Goal: Task Accomplishment & Management: Use online tool/utility

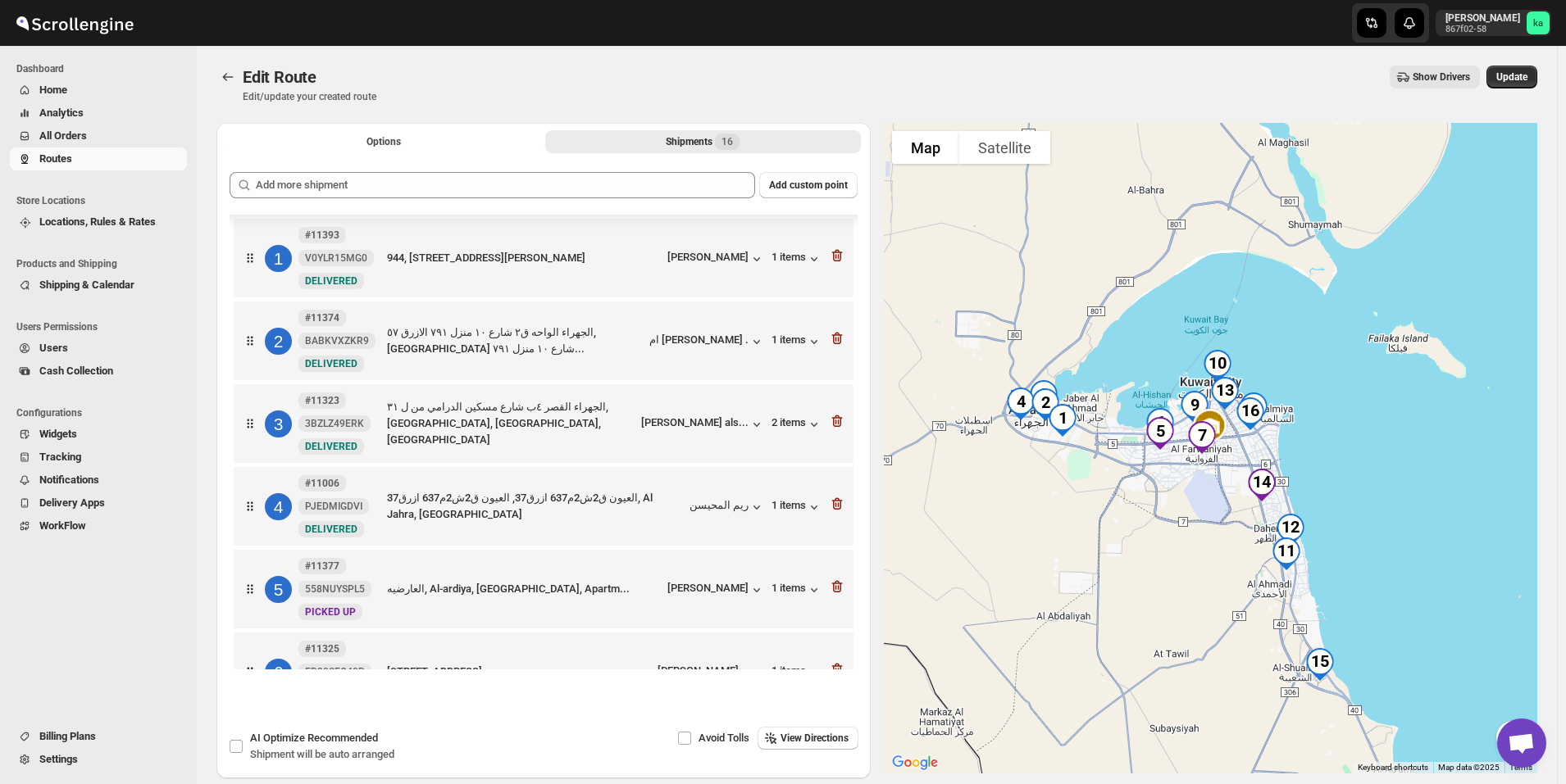
scroll to position [877, 0]
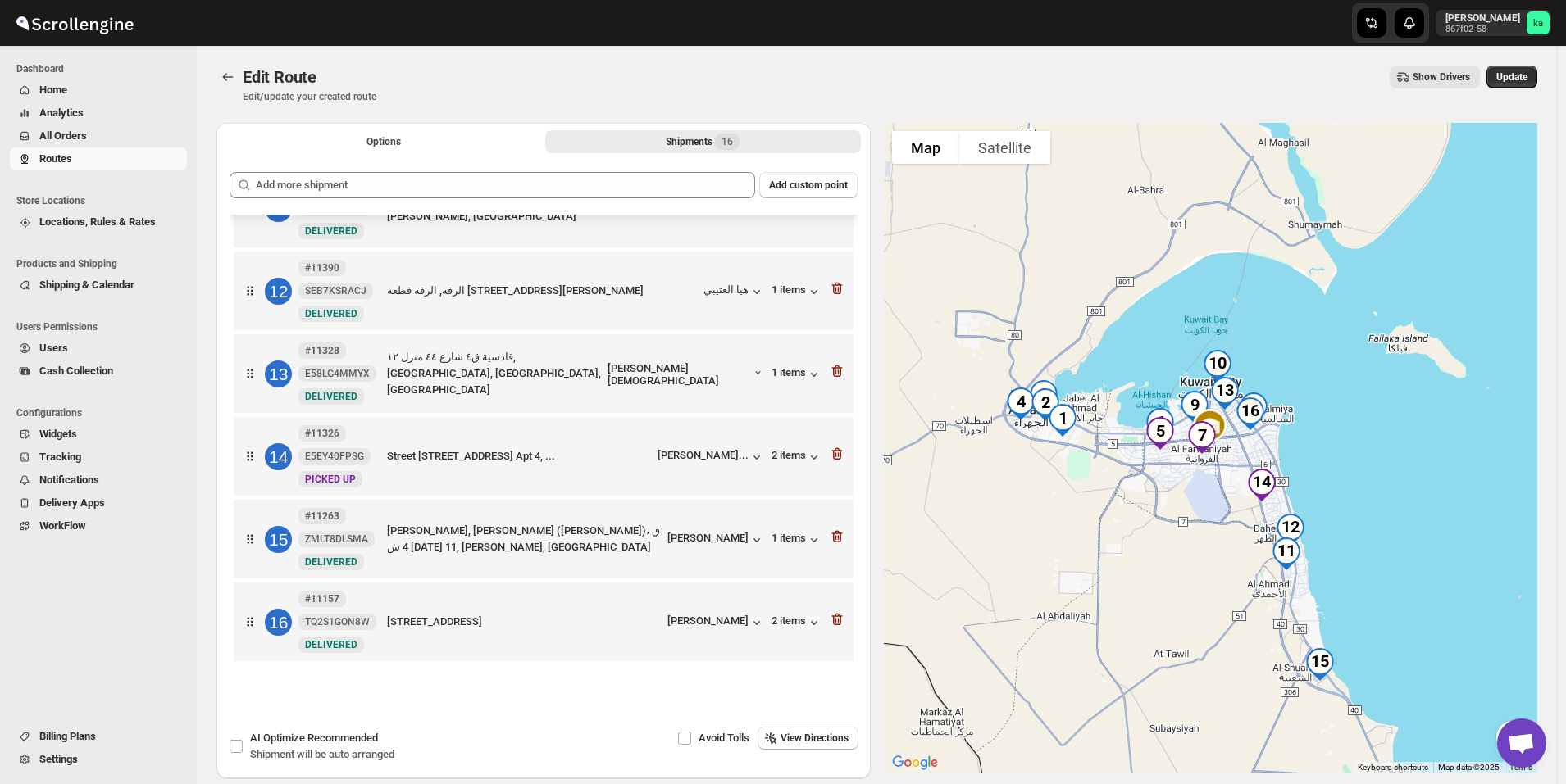
click at [75, 130] on span "All Orders" at bounding box center [63, 136] width 47 height 13
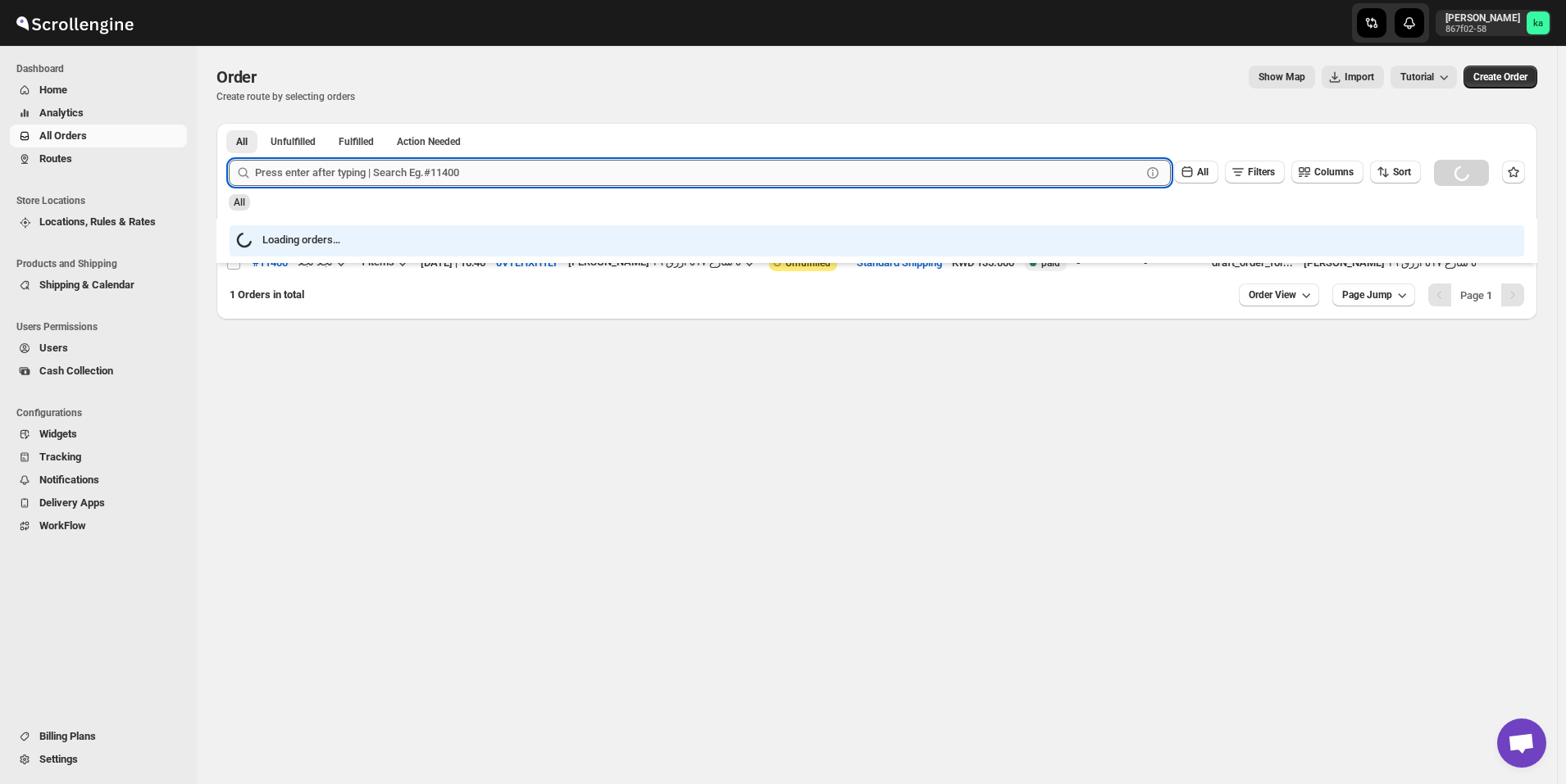
click at [416, 174] on input "text" at bounding box center [698, 172] width 886 height 26
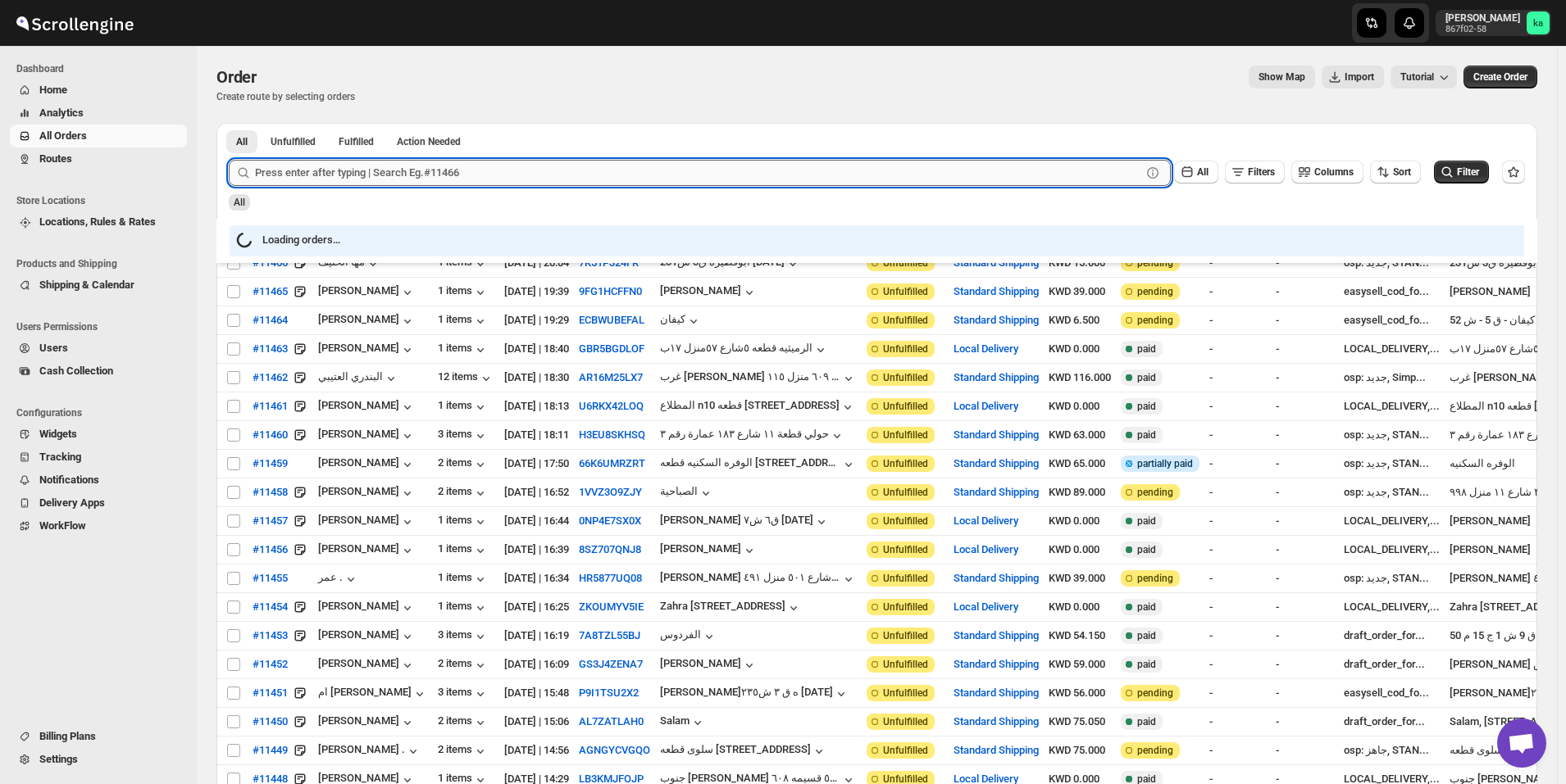
paste input "11343"
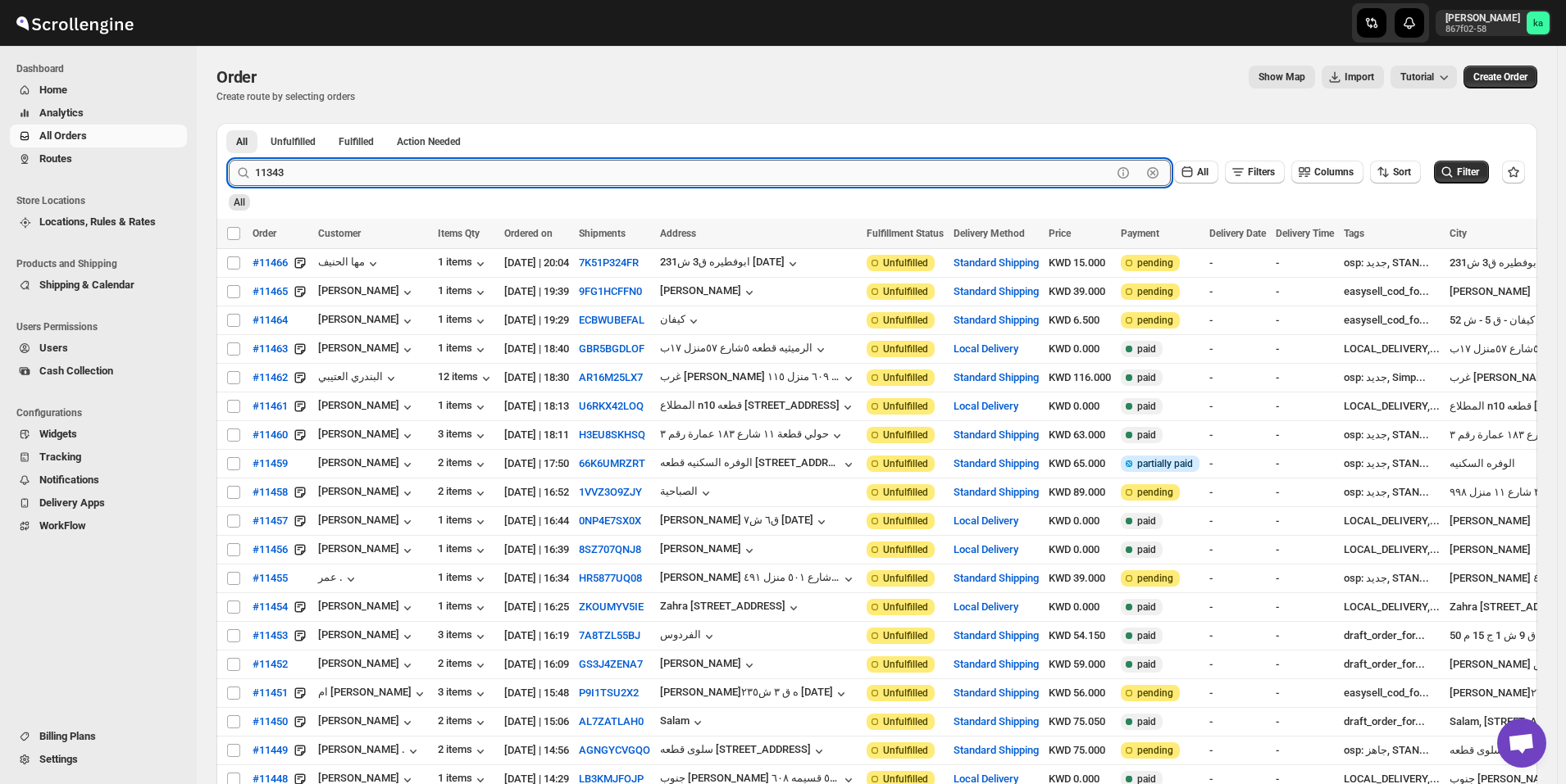
type input "11343"
click at [229, 123] on button "Submit" at bounding box center [252, 132] width 47 height 17
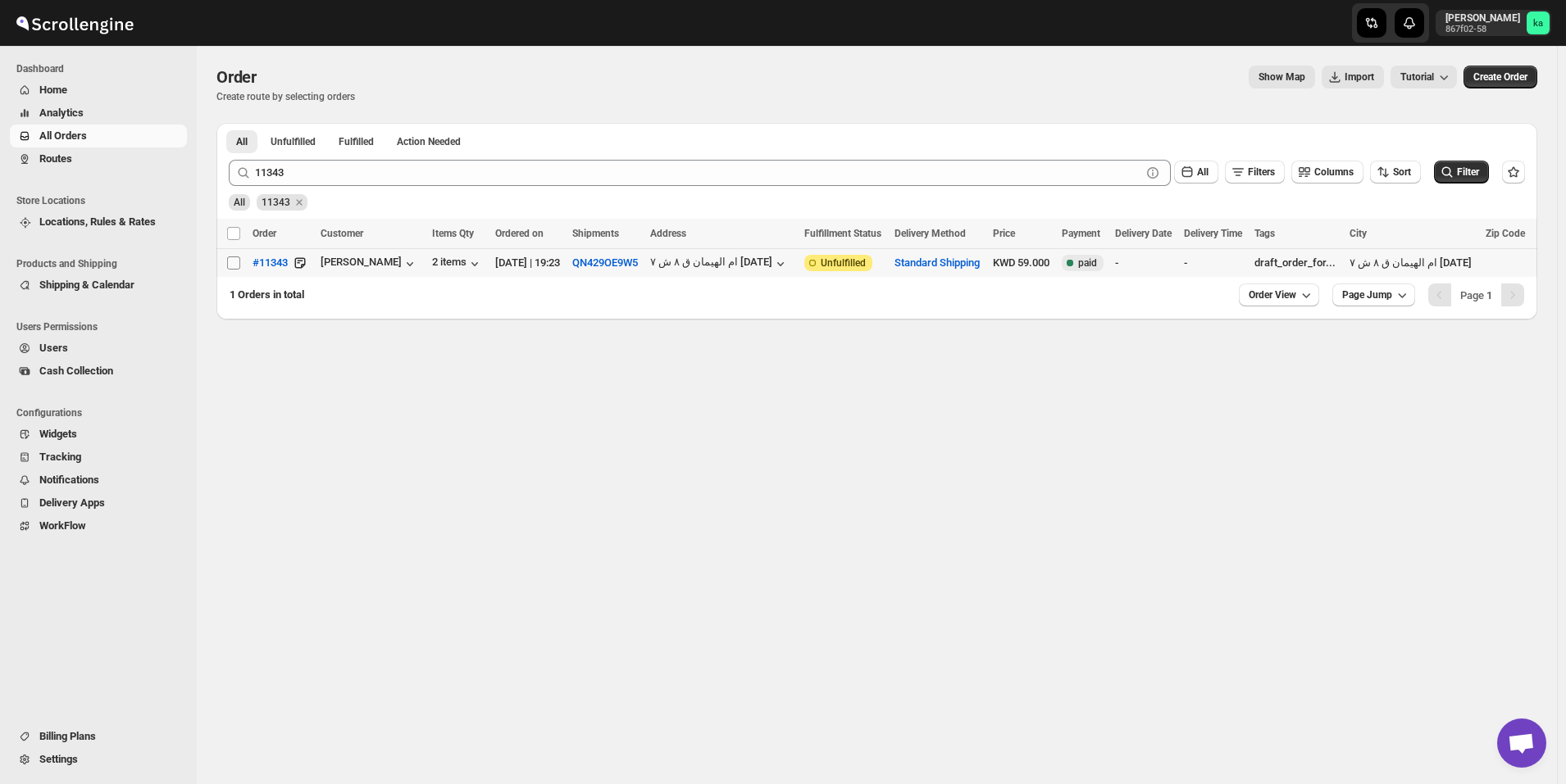
click at [235, 265] on input "Select order" at bounding box center [234, 264] width 13 height 13
checkbox input "true"
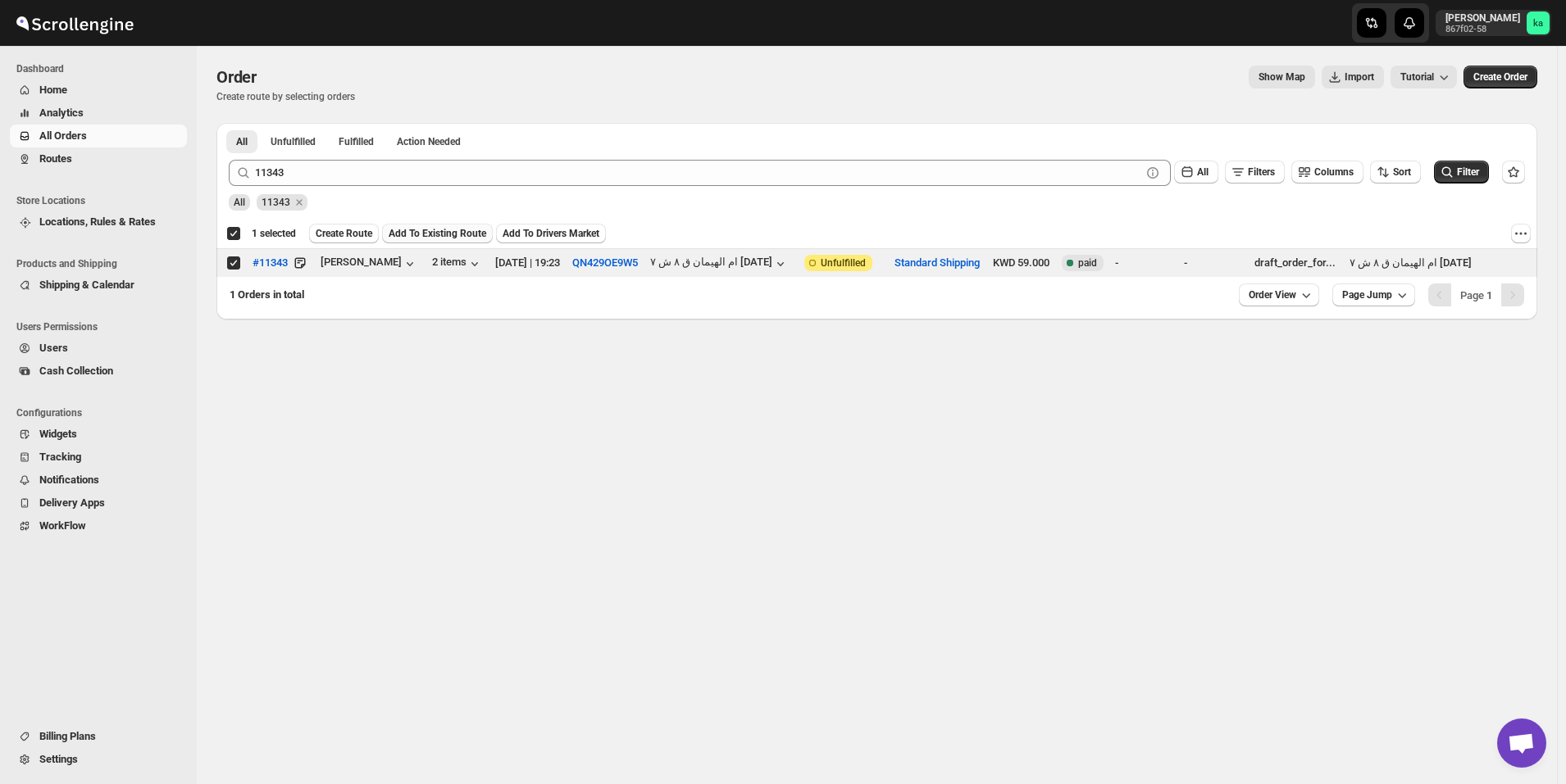
click at [423, 227] on button "Add To Existing Route" at bounding box center [437, 234] width 111 height 19
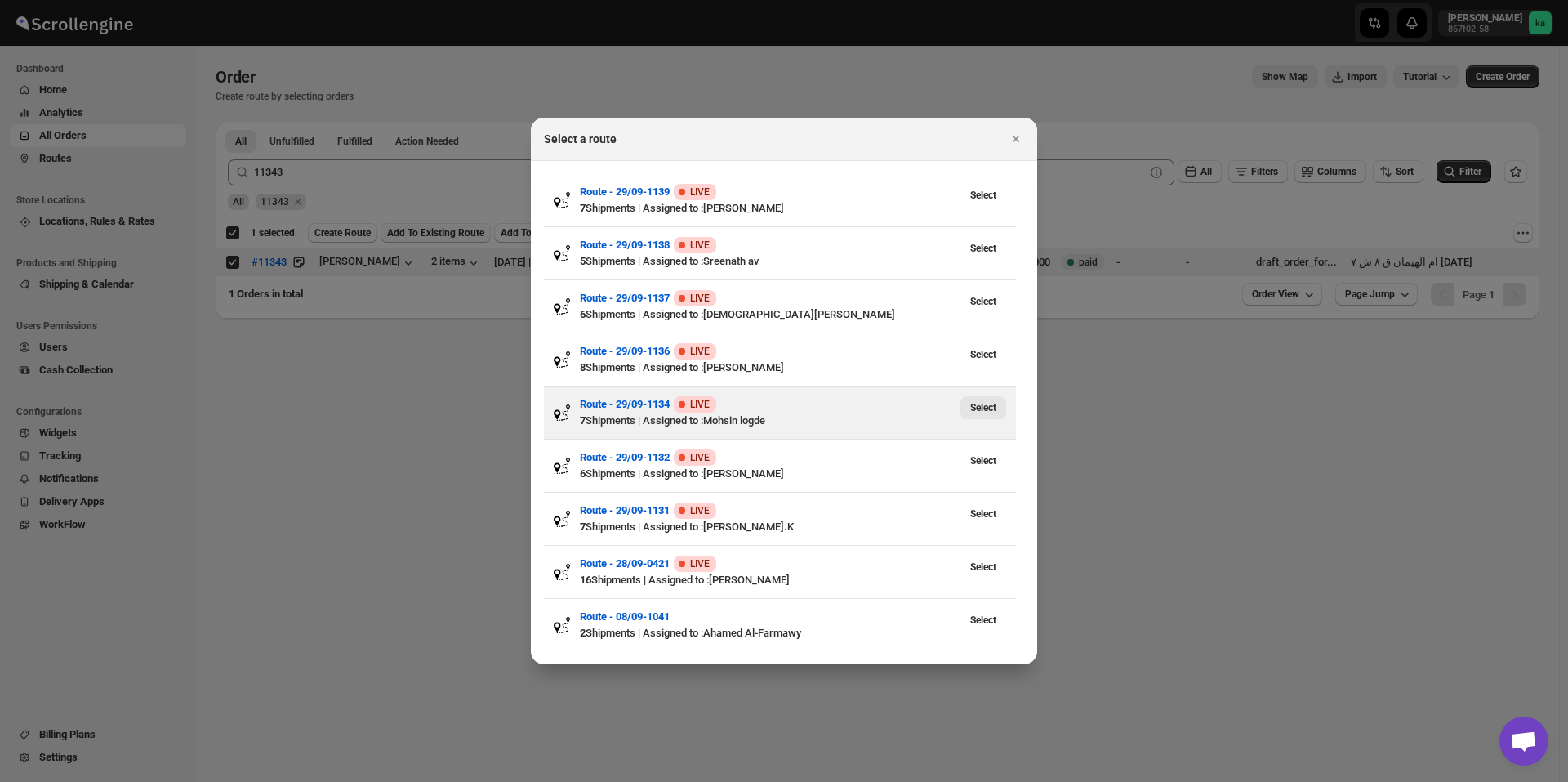
click at [990, 410] on span "Select" at bounding box center [983, 408] width 26 height 13
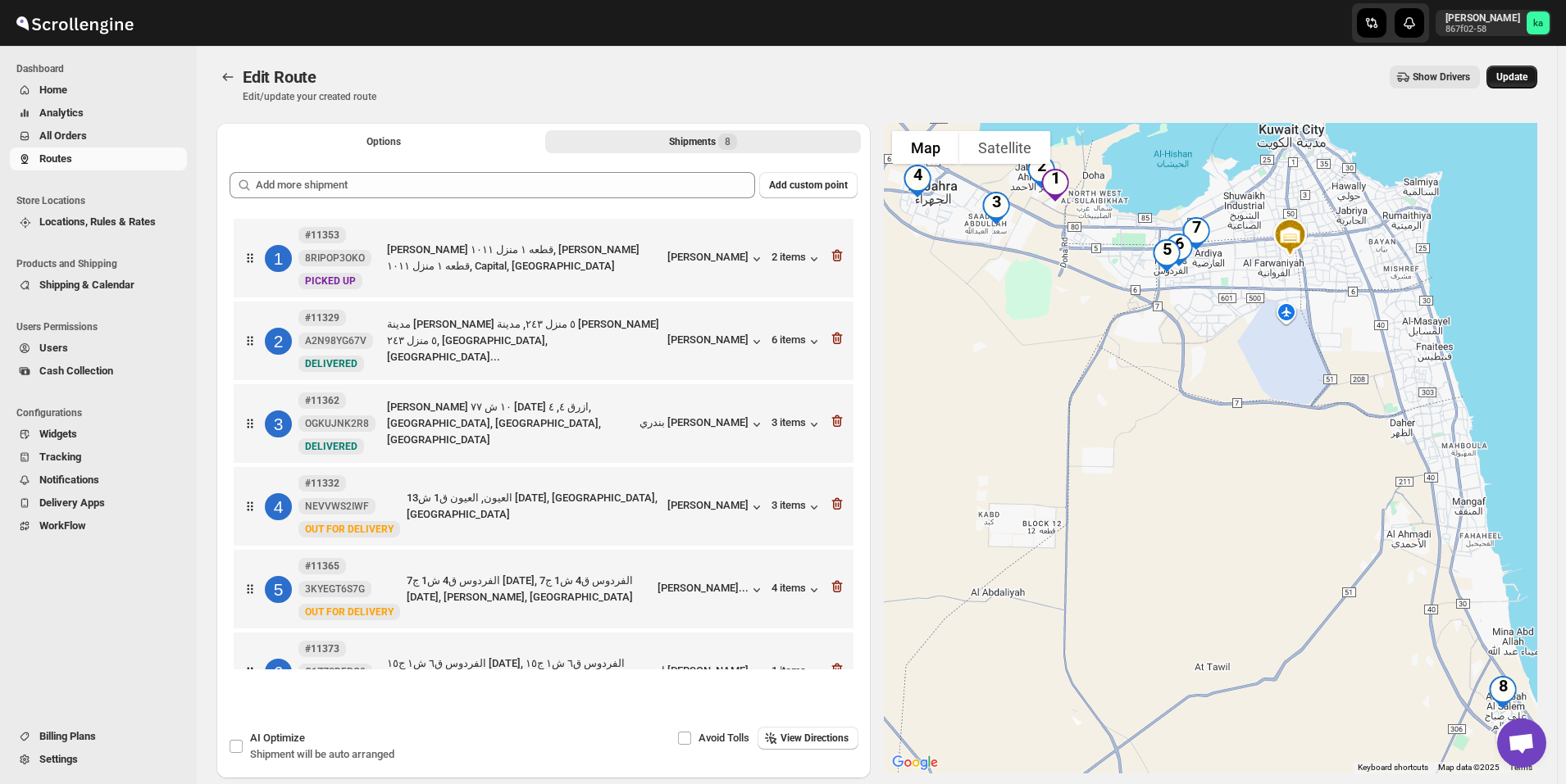
click at [1527, 75] on span "Update" at bounding box center [1512, 77] width 31 height 13
